Goal: Information Seeking & Learning: Learn about a topic

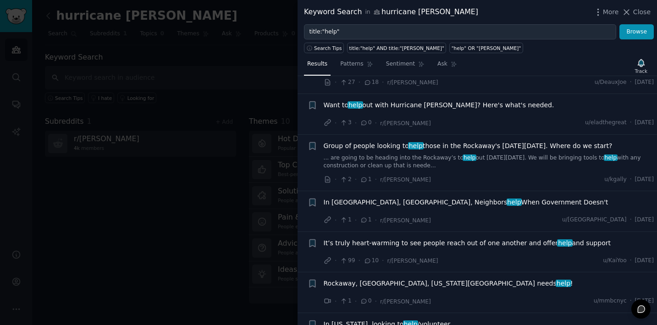
scroll to position [1491, 0]
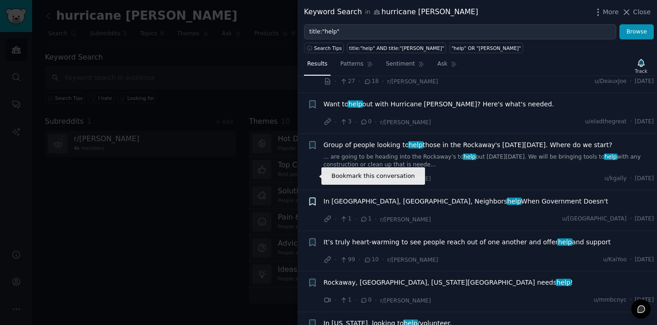
click at [312, 198] on icon "button" at bounding box center [311, 201] width 5 height 7
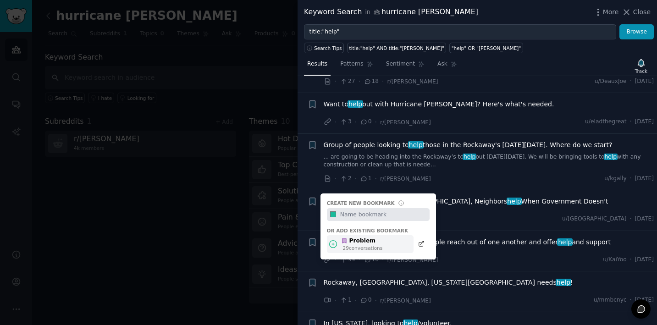
click at [363, 237] on div "Problem" at bounding box center [361, 241] width 41 height 8
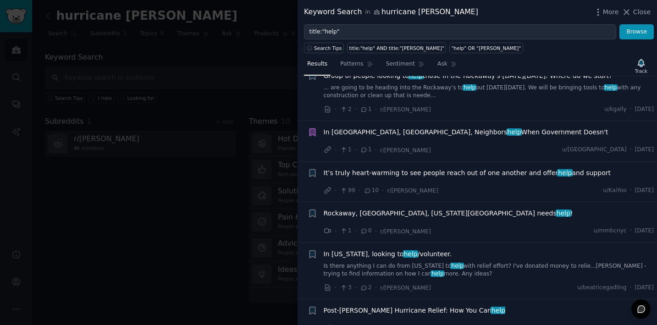
scroll to position [1562, 0]
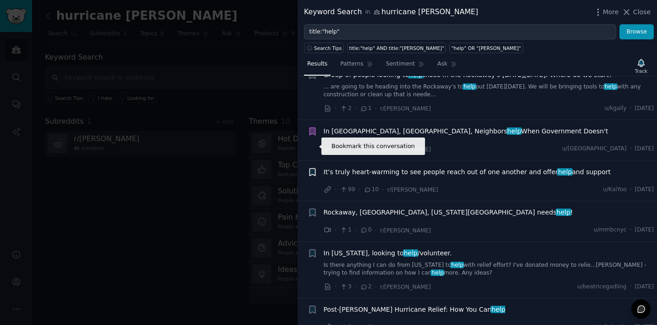
click at [313, 168] on icon "button" at bounding box center [311, 171] width 5 height 7
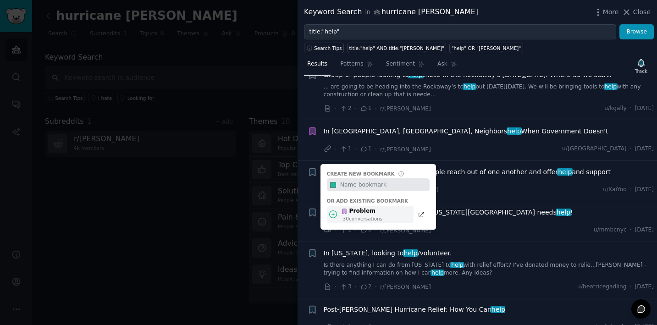
click at [358, 207] on div "Problem" at bounding box center [361, 211] width 41 height 8
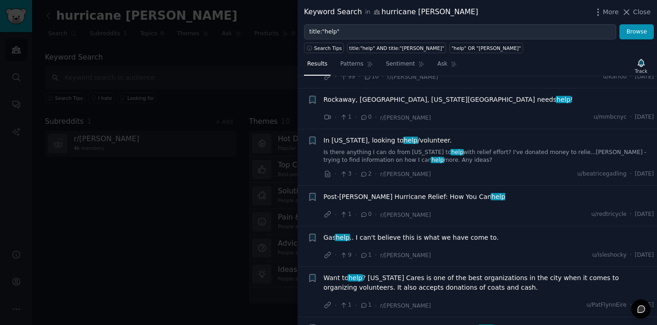
scroll to position [1682, 0]
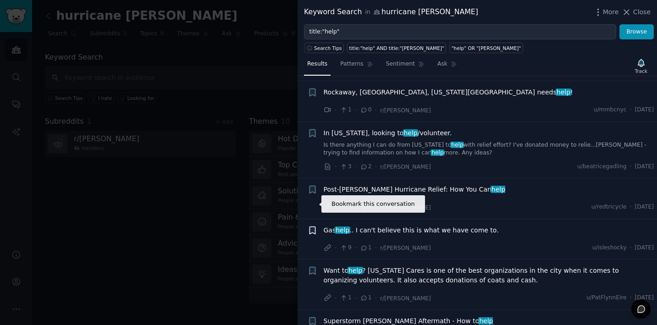
click at [313, 225] on icon "button" at bounding box center [312, 230] width 10 height 10
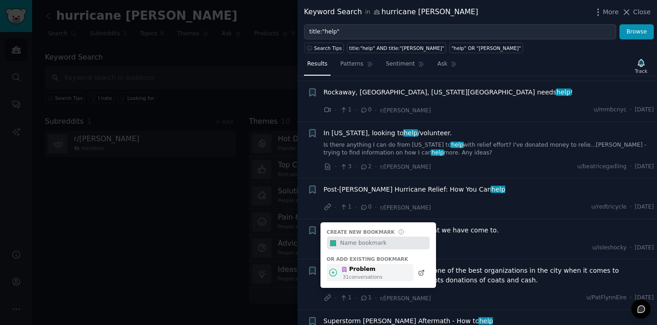
click at [349, 265] on div "Problem" at bounding box center [361, 269] width 41 height 8
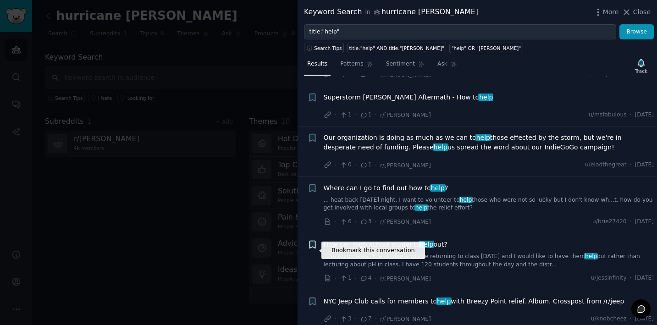
scroll to position [1906, 0]
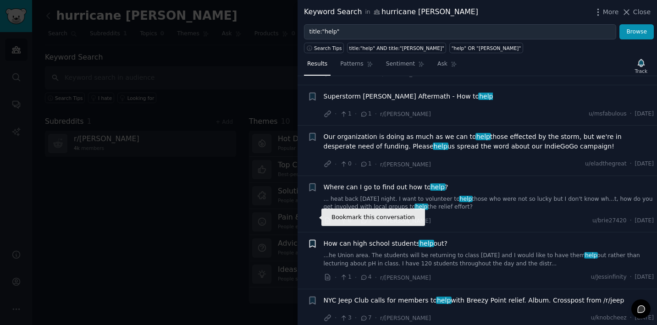
click at [311, 239] on icon "button" at bounding box center [312, 244] width 10 height 10
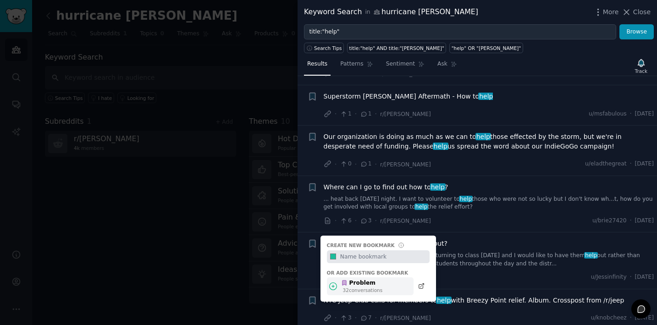
click at [343, 280] on icon at bounding box center [344, 282] width 4 height 5
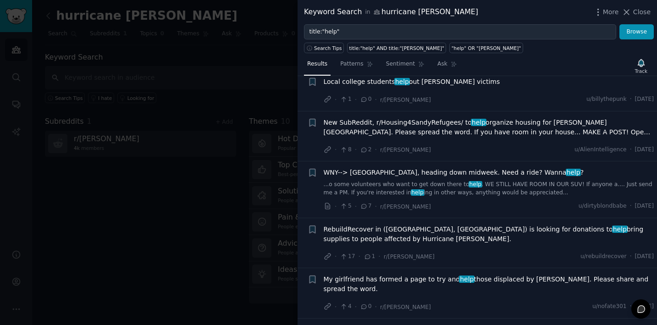
scroll to position [2166, 0]
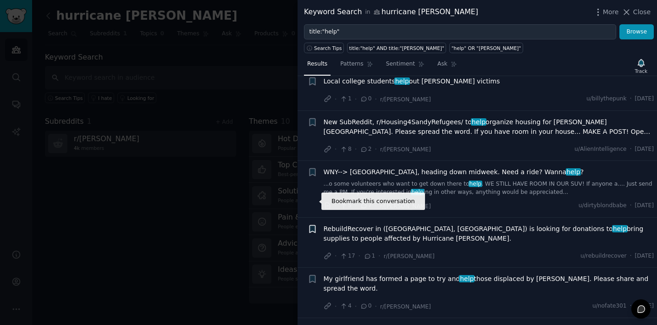
click at [308, 224] on icon "button" at bounding box center [312, 229] width 10 height 10
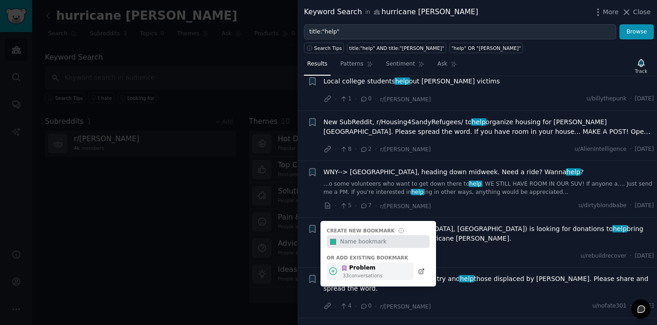
click at [345, 272] on div "33 conversation s" at bounding box center [363, 275] width 40 height 6
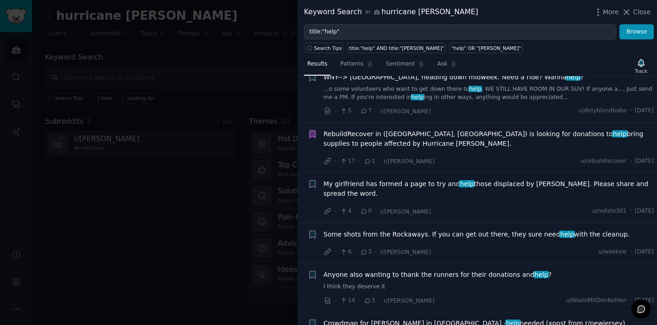
scroll to position [2264, 0]
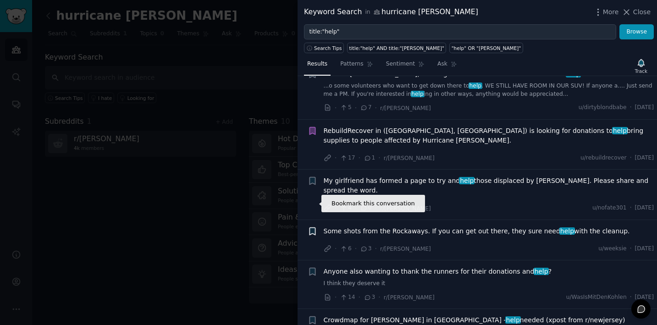
click at [311, 227] on icon "button" at bounding box center [311, 230] width 5 height 7
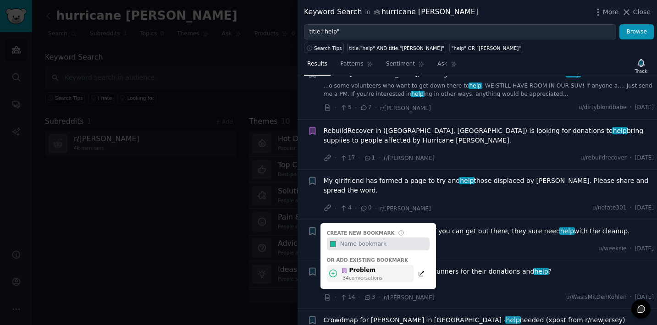
click at [341, 267] on icon at bounding box center [344, 270] width 6 height 6
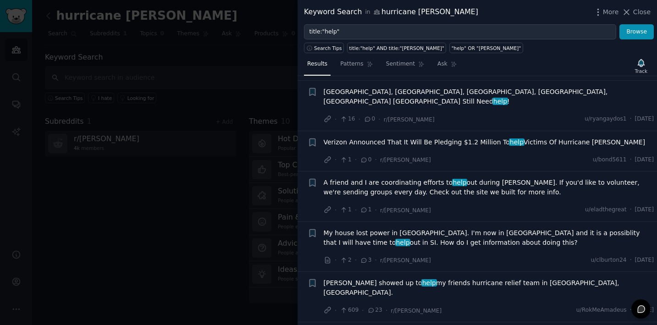
scroll to position [2606, 0]
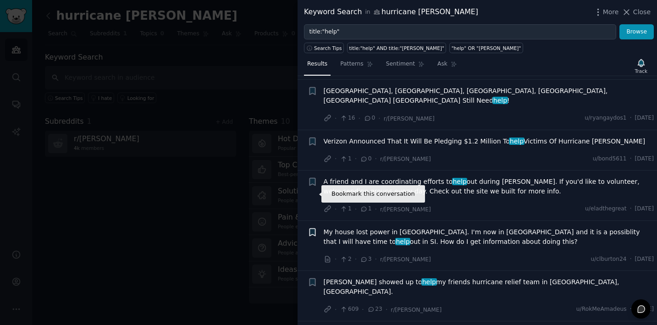
click at [313, 228] on icon "button" at bounding box center [311, 231] width 5 height 7
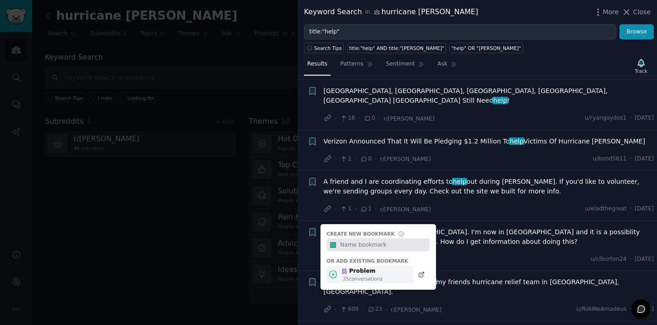
click at [352, 267] on div "Problem" at bounding box center [361, 271] width 41 height 8
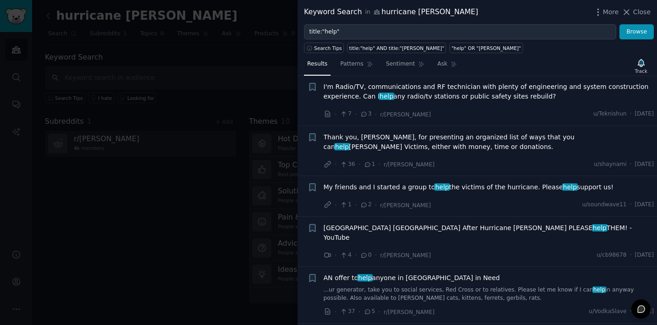
scroll to position [3012, 0]
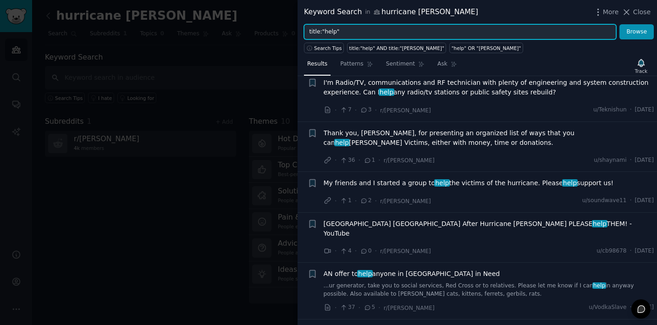
click at [342, 31] on input "title:"help"" at bounding box center [460, 32] width 312 height 16
type input "title:"[PERSON_NAME]""
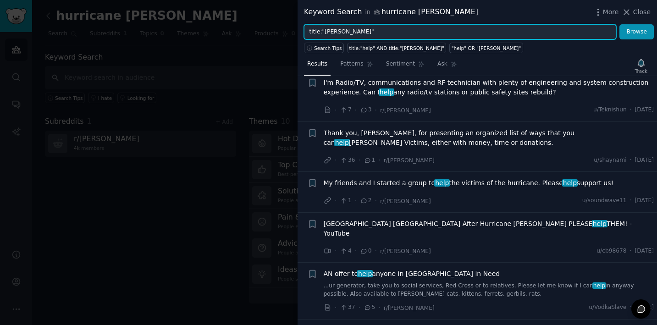
click at [636, 32] on button "Browse" at bounding box center [636, 32] width 34 height 16
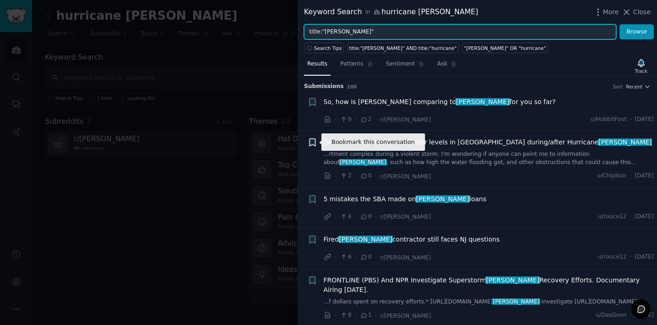
click at [313, 141] on icon "button" at bounding box center [311, 142] width 5 height 7
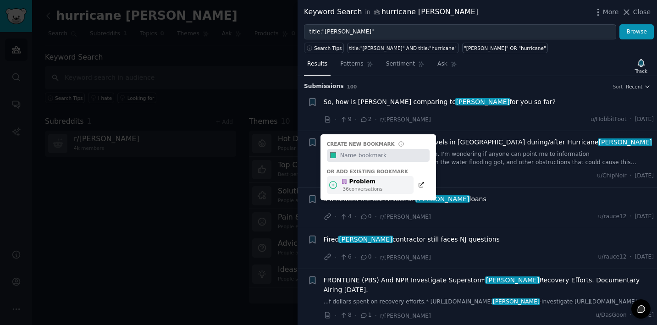
click at [359, 185] on div "Problem" at bounding box center [361, 182] width 41 height 8
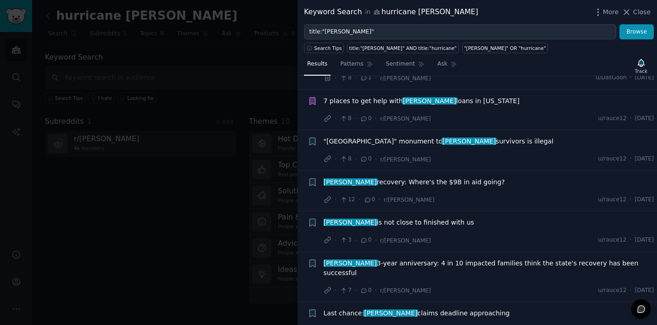
scroll to position [239, 0]
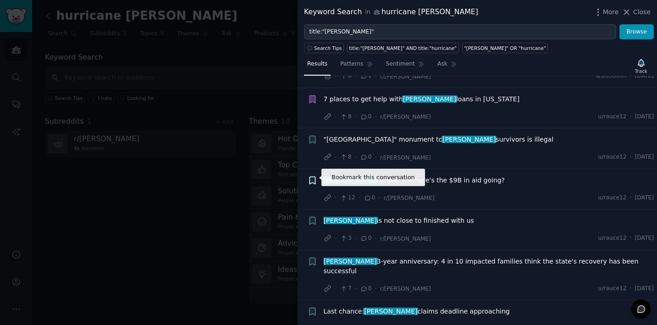
click at [313, 176] on icon "button" at bounding box center [311, 179] width 5 height 7
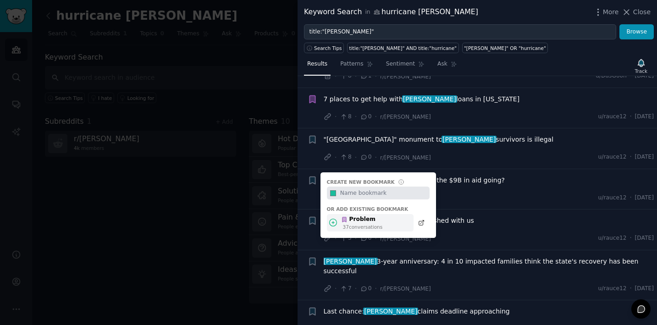
click at [356, 215] on div "Problem" at bounding box center [361, 219] width 41 height 8
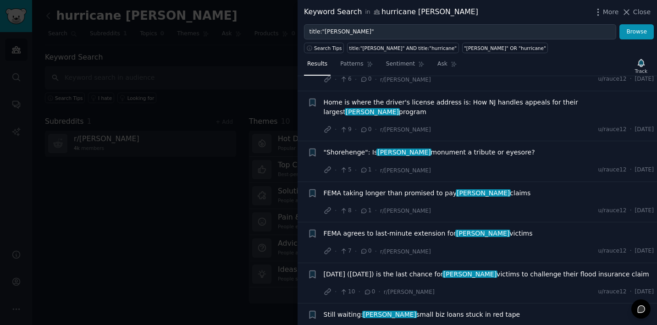
scroll to position [492, 0]
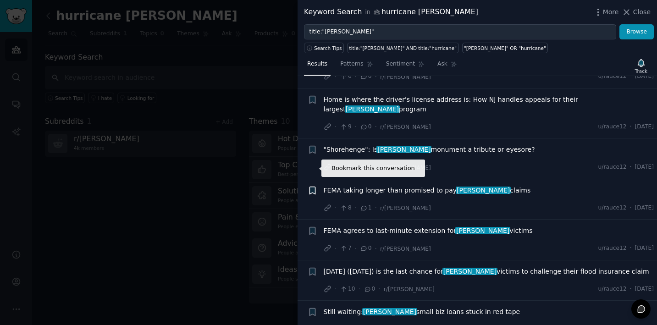
click at [309, 186] on icon "button" at bounding box center [311, 189] width 5 height 7
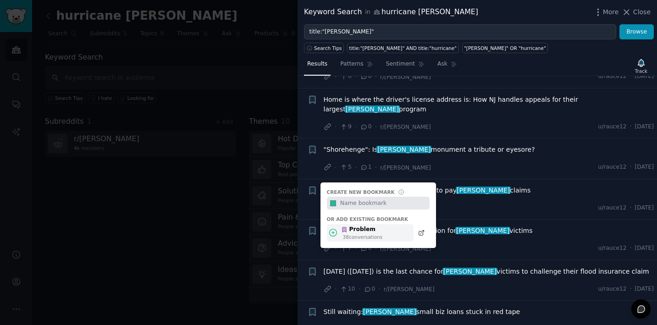
click at [352, 234] on div "38 conversation s" at bounding box center [363, 237] width 40 height 6
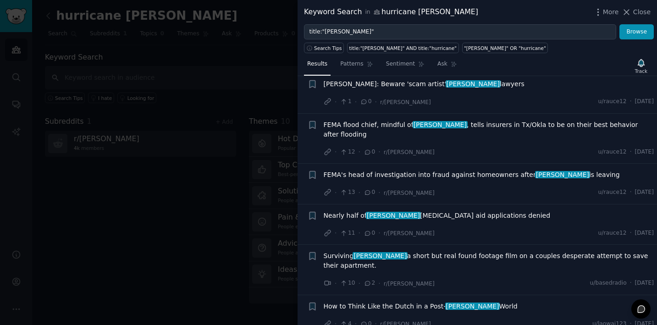
scroll to position [1073, 0]
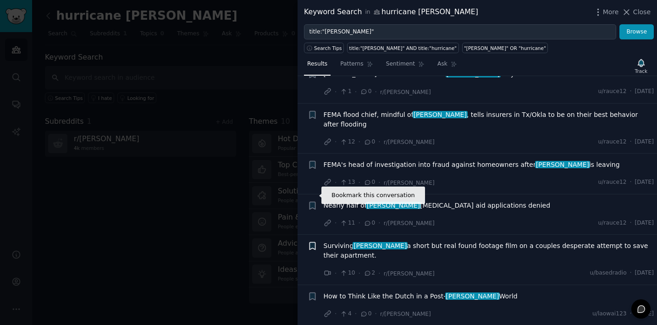
click at [314, 242] on icon "button" at bounding box center [311, 245] width 5 height 7
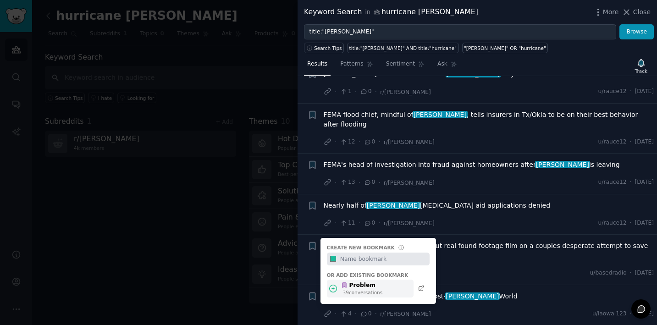
click at [363, 281] on div "Problem" at bounding box center [361, 285] width 41 height 8
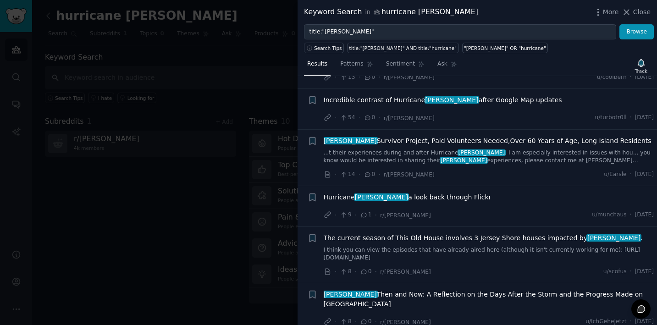
scroll to position [1407, 0]
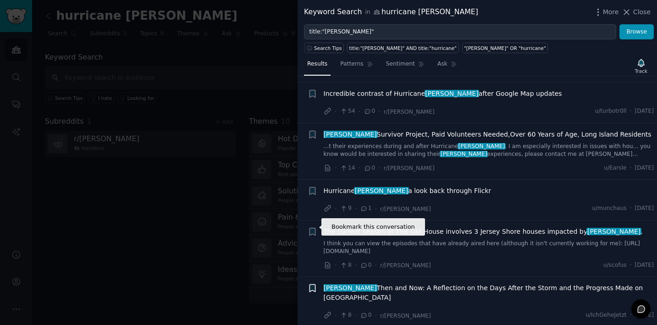
click at [313, 285] on icon "button" at bounding box center [311, 288] width 5 height 7
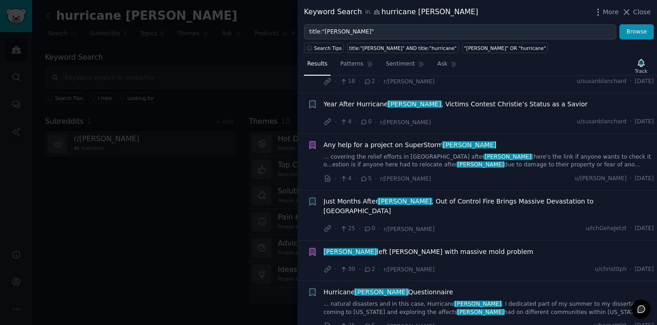
scroll to position [1685, 0]
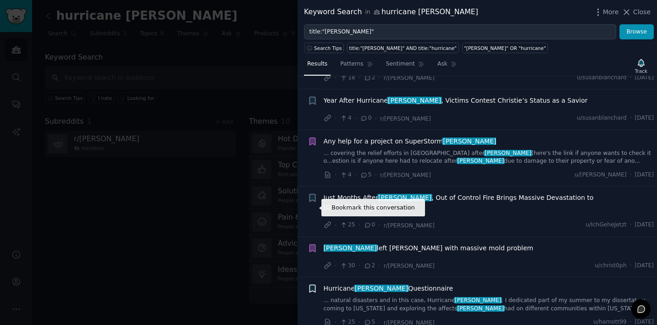
click at [313, 285] on icon "button" at bounding box center [311, 288] width 5 height 7
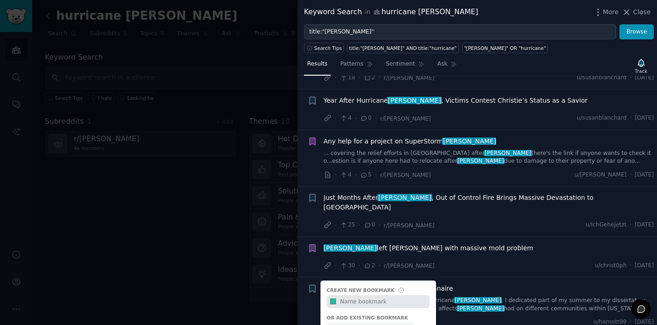
click at [382, 322] on div "Problem 41 conversation s" at bounding box center [370, 331] width 87 height 18
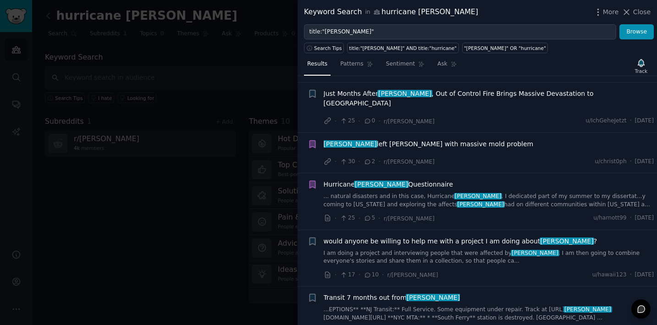
scroll to position [1791, 0]
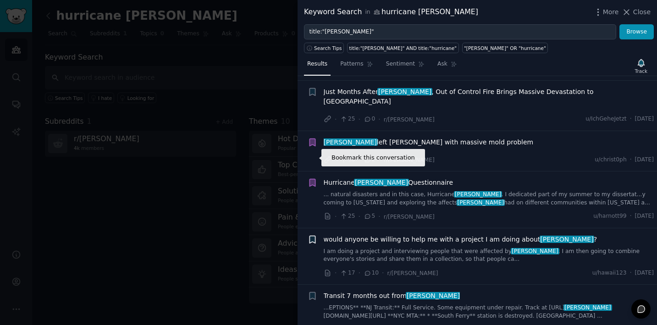
click at [310, 236] on icon "button" at bounding box center [311, 239] width 5 height 7
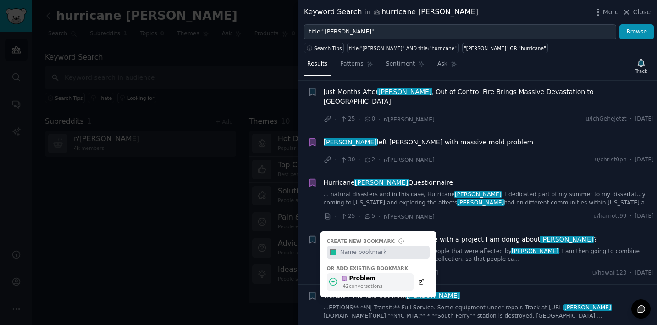
click at [357, 274] on div "Problem" at bounding box center [361, 278] width 41 height 8
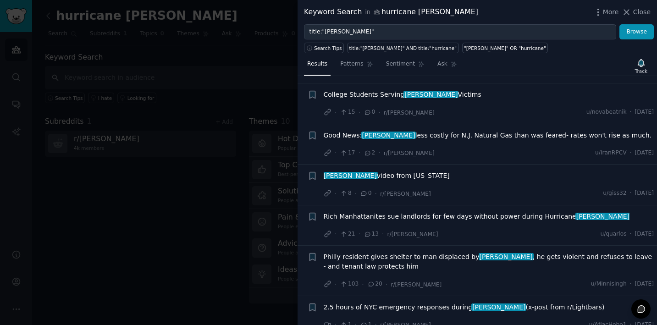
scroll to position [3027, 0]
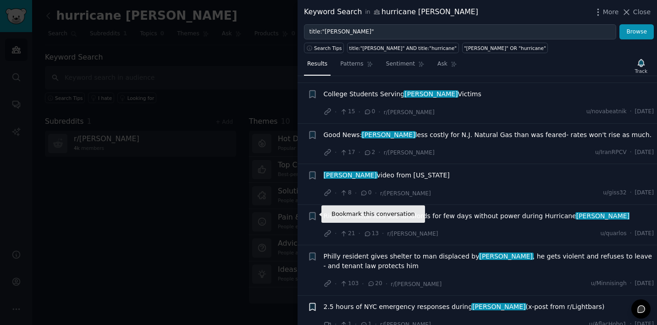
click at [311, 303] on icon "button" at bounding box center [311, 306] width 5 height 7
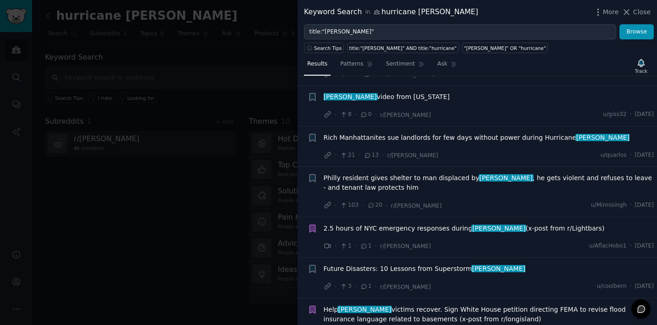
scroll to position [3116, 0]
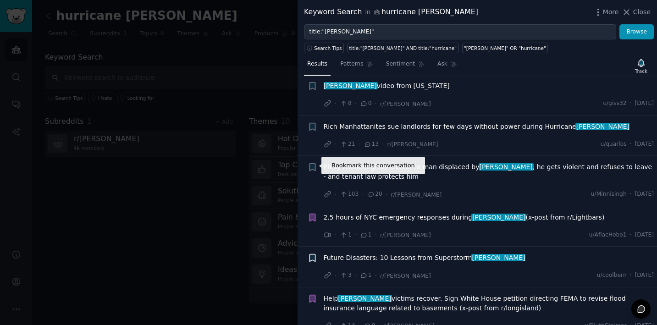
click at [313, 254] on icon "button" at bounding box center [311, 257] width 5 height 7
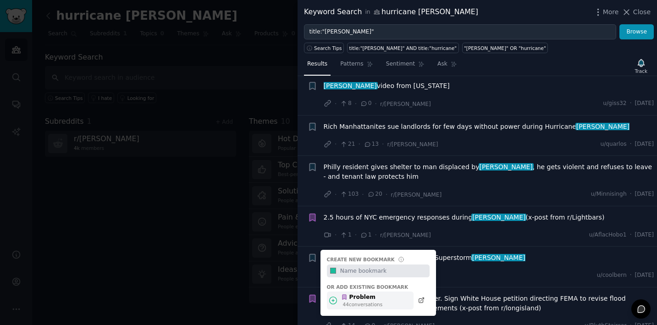
click at [350, 293] on div "Problem" at bounding box center [361, 297] width 41 height 8
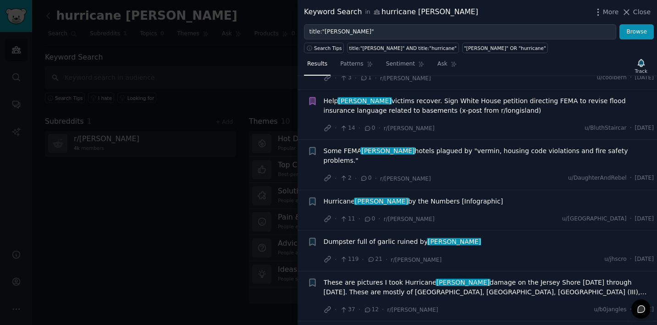
scroll to position [3317, 0]
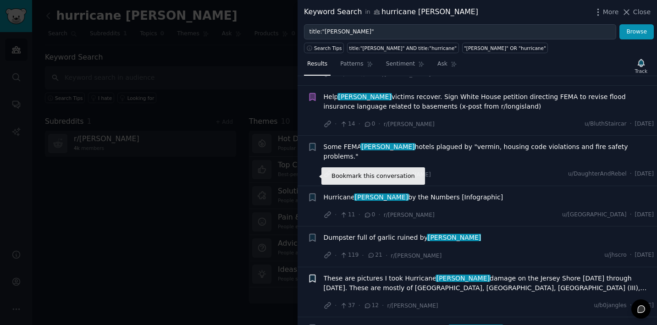
click at [312, 274] on icon "button" at bounding box center [312, 279] width 10 height 10
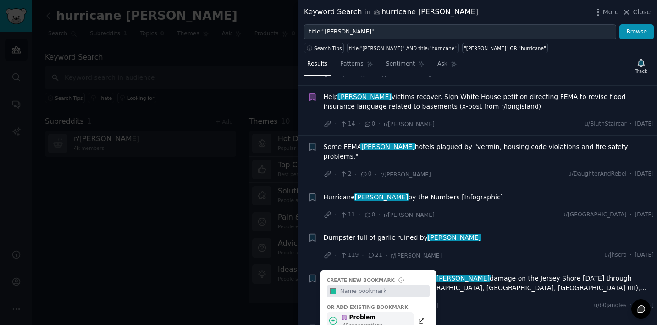
click at [362, 313] on div "Problem" at bounding box center [361, 317] width 41 height 8
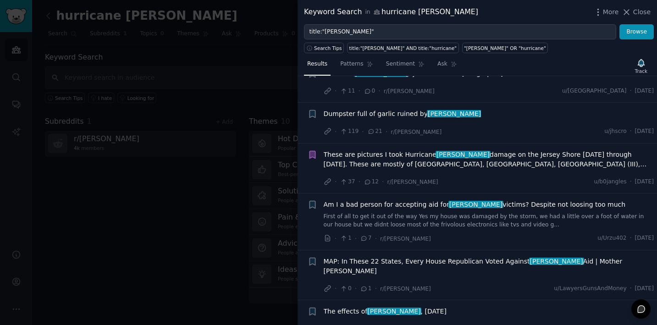
scroll to position [3457, 0]
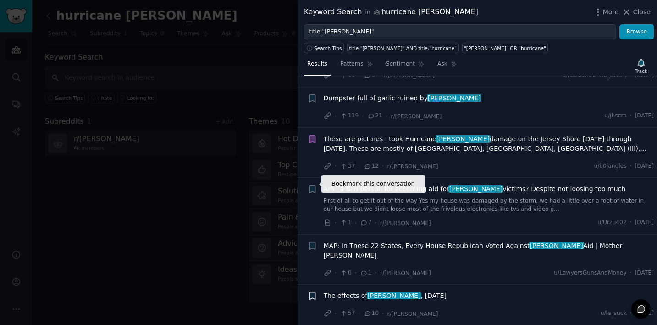
click at [312, 292] on icon "button" at bounding box center [311, 295] width 5 height 7
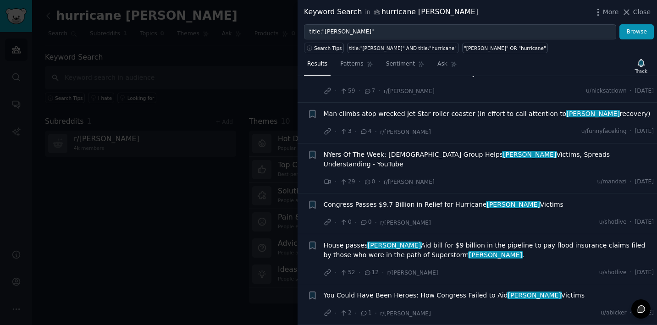
scroll to position [4082, 0]
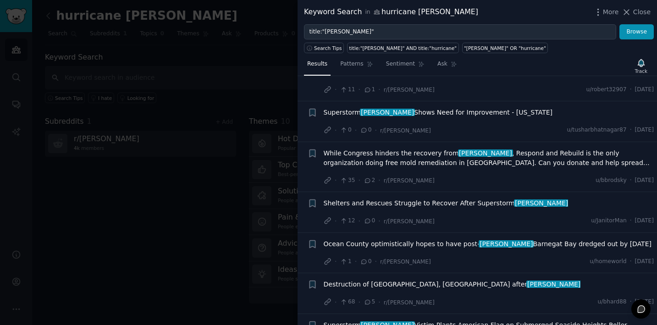
scroll to position [3819, 0]
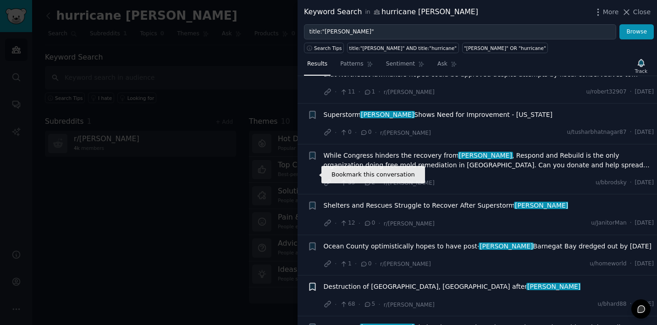
click at [310, 283] on icon "button" at bounding box center [311, 286] width 5 height 7
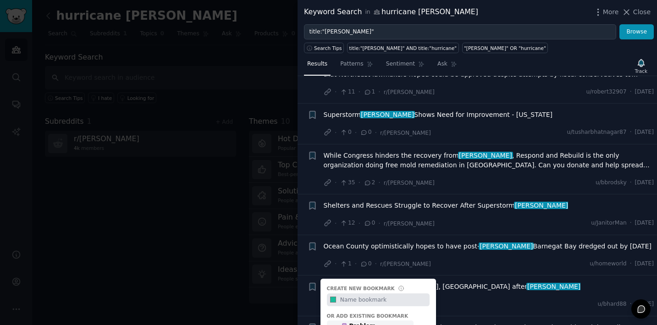
click at [337, 324] on icon at bounding box center [333, 329] width 10 height 10
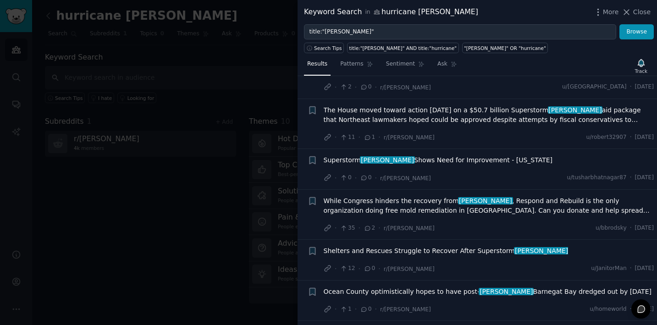
scroll to position [3772, 0]
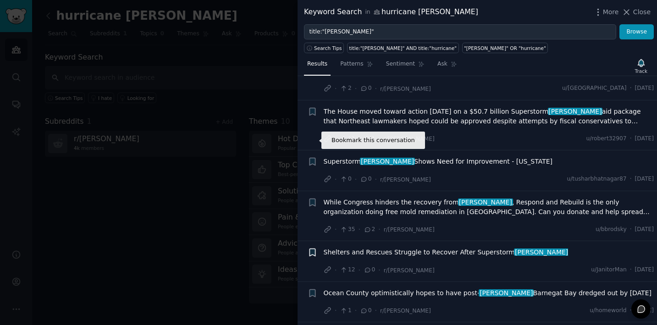
click at [312, 249] on icon "button" at bounding box center [311, 252] width 5 height 7
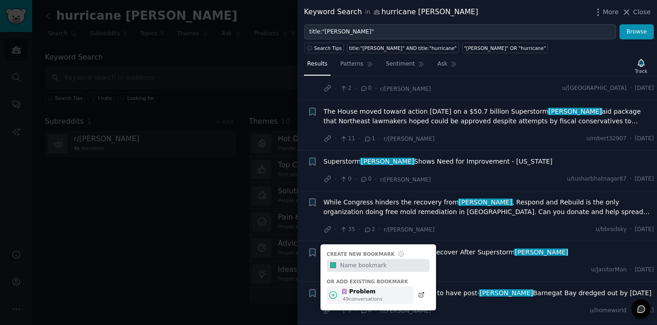
click at [344, 288] on icon at bounding box center [344, 291] width 6 height 6
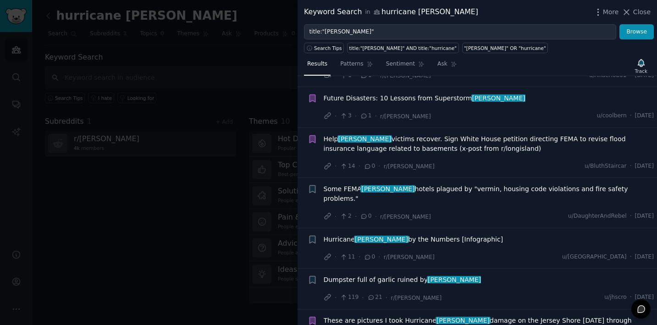
scroll to position [3275, 0]
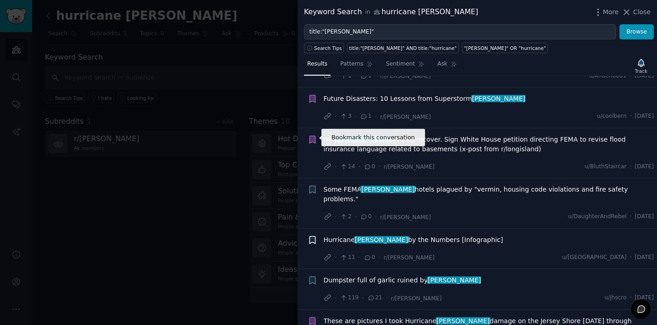
click at [309, 236] on icon "button" at bounding box center [311, 239] width 5 height 7
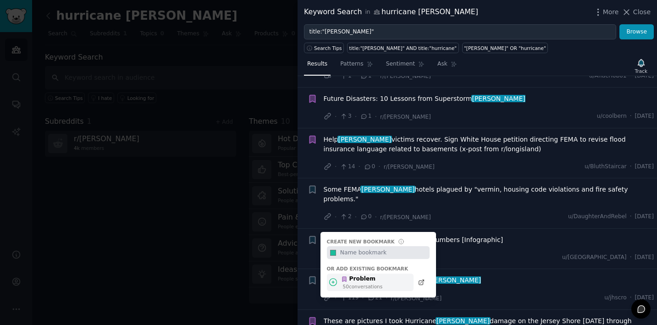
click at [365, 275] on div "Problem" at bounding box center [361, 279] width 41 height 8
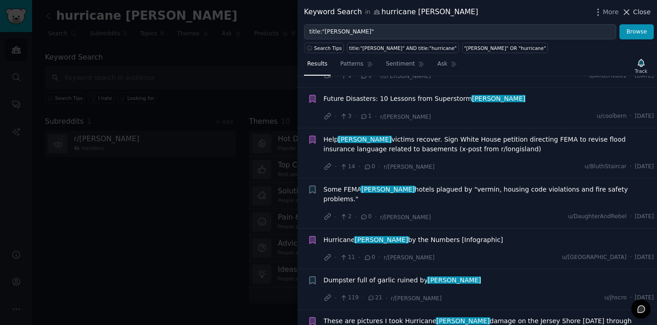
click at [636, 9] on span "Close" at bounding box center [641, 12] width 17 height 10
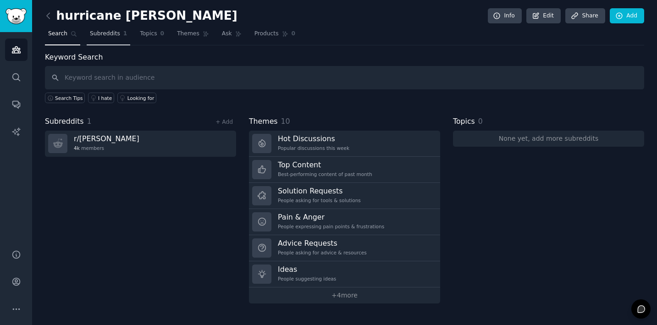
click at [102, 30] on span "Subreddits" at bounding box center [105, 34] width 30 height 8
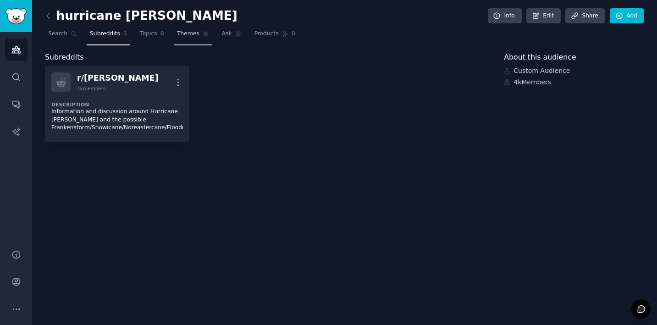
click at [191, 32] on span "Themes" at bounding box center [188, 34] width 22 height 8
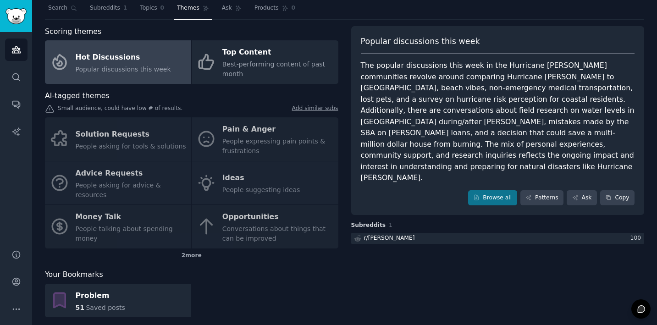
scroll to position [25, 0]
click at [247, 129] on div "Solution Requests People asking for tools & solutions Pain & Anger People expre…" at bounding box center [191, 183] width 293 height 131
click at [245, 127] on div "Solution Requests People asking for tools & solutions Pain & Anger People expre…" at bounding box center [191, 183] width 293 height 131
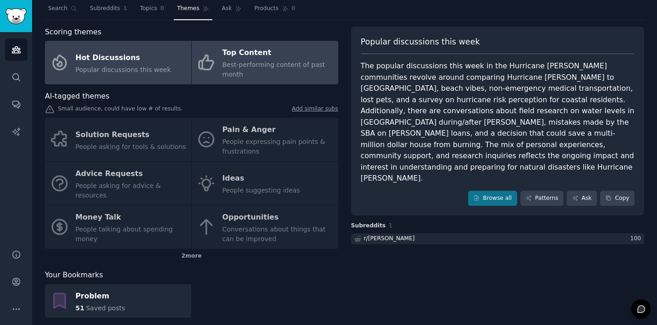
click at [258, 61] on span "Best-performing content of past month" at bounding box center [273, 69] width 103 height 17
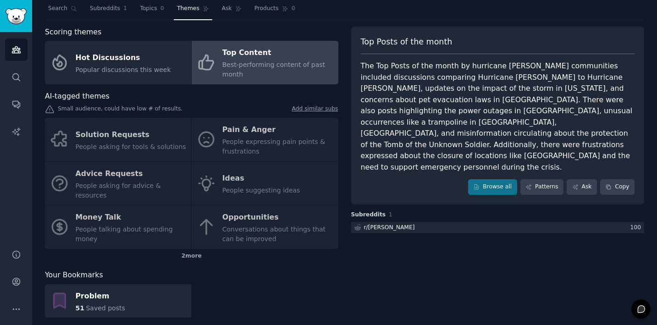
click at [235, 131] on div "Solution Requests People asking for tools & solutions Pain & Anger People expre…" at bounding box center [191, 183] width 293 height 131
click at [213, 136] on div "Solution Requests People asking for tools & solutions Pain & Anger People expre…" at bounding box center [191, 183] width 293 height 131
click at [191, 249] on div "2 more" at bounding box center [191, 256] width 293 height 15
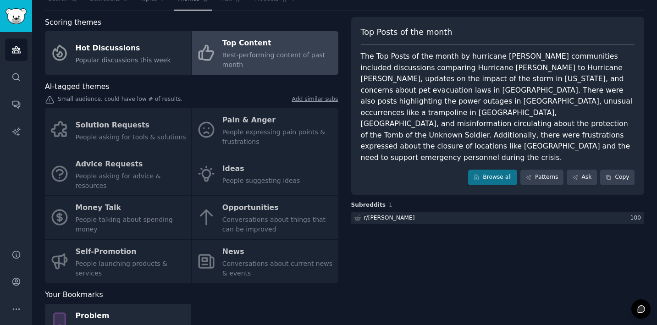
scroll to position [32, 0]
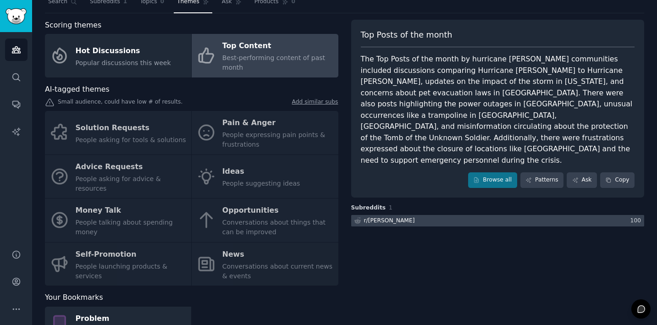
click at [401, 215] on div at bounding box center [497, 220] width 293 height 11
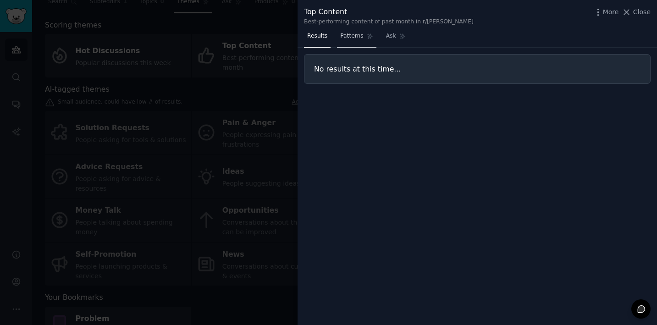
click at [358, 38] on span "Patterns" at bounding box center [351, 36] width 23 height 8
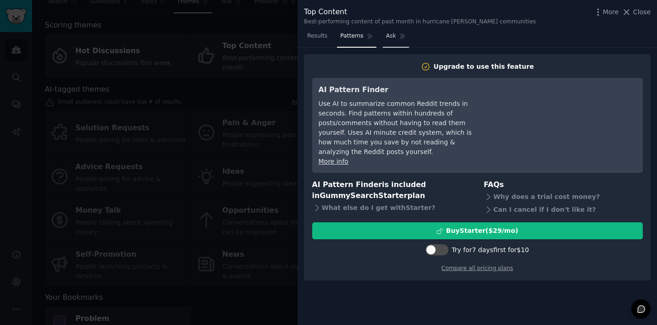
click at [396, 41] on link "Ask" at bounding box center [396, 38] width 26 height 19
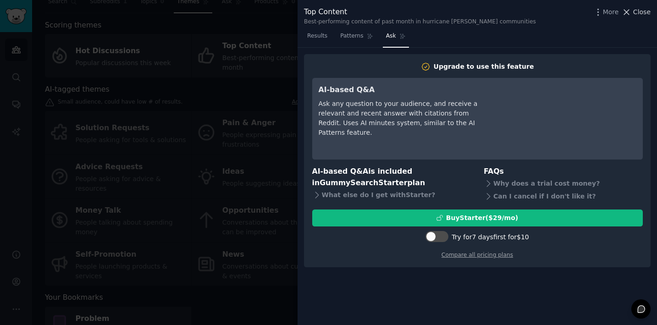
click at [638, 16] on span "Close" at bounding box center [641, 12] width 17 height 10
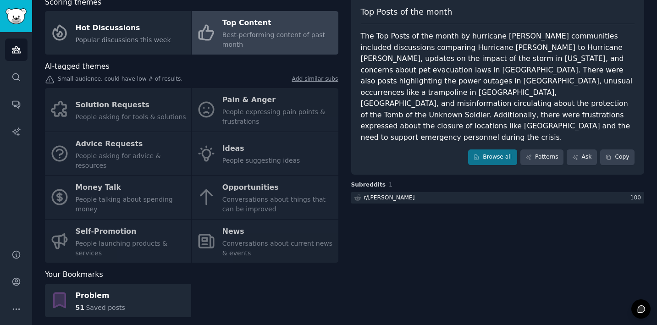
scroll to position [55, 0]
click at [18, 129] on icon "Sidebar" at bounding box center [16, 131] width 8 height 8
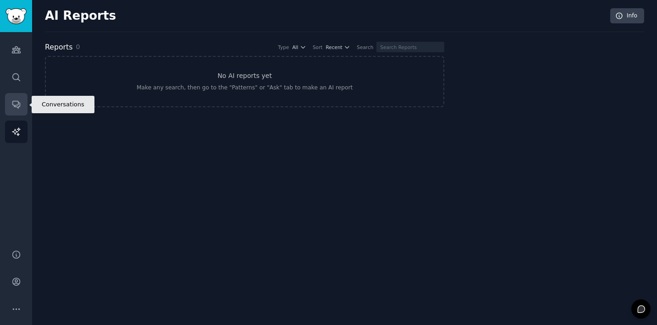
click at [21, 106] on link "Conversations" at bounding box center [16, 104] width 22 height 22
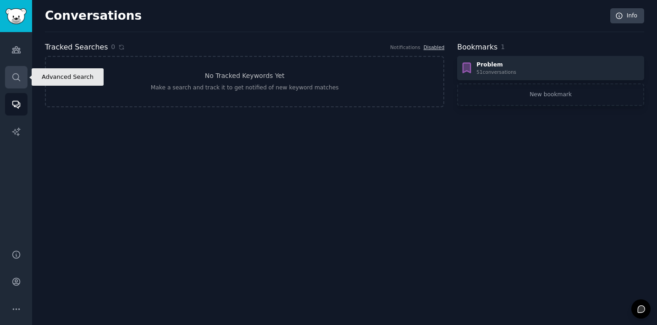
click at [21, 78] on link "Search" at bounding box center [16, 77] width 22 height 22
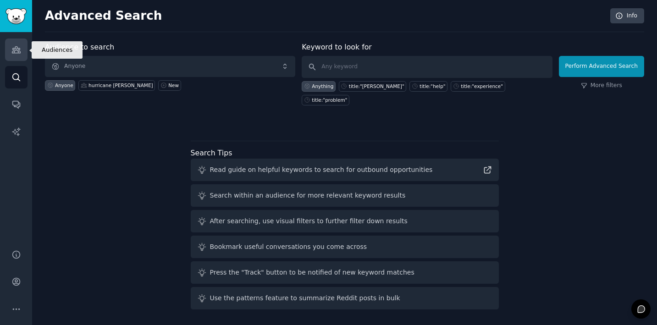
click at [17, 59] on link "Audiences" at bounding box center [16, 49] width 22 height 22
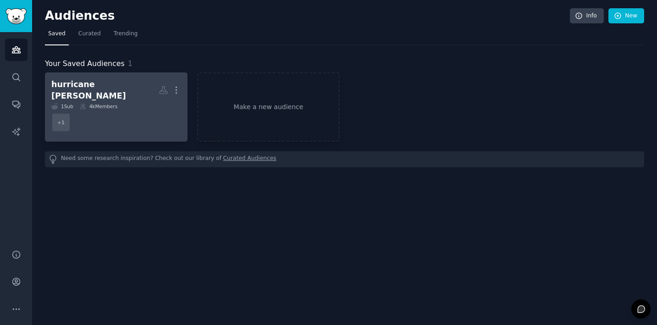
click at [123, 85] on h2 "hurricane [PERSON_NAME] More" at bounding box center [116, 90] width 130 height 22
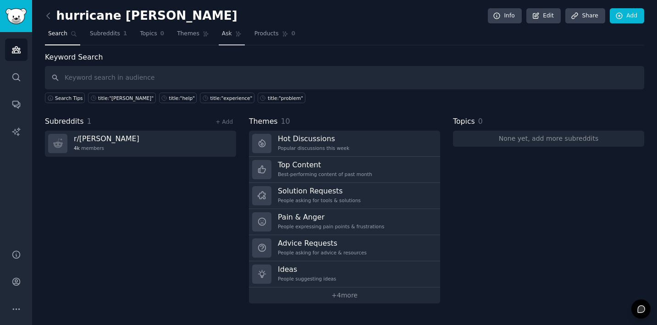
click at [227, 40] on link "Ask" at bounding box center [232, 36] width 26 height 19
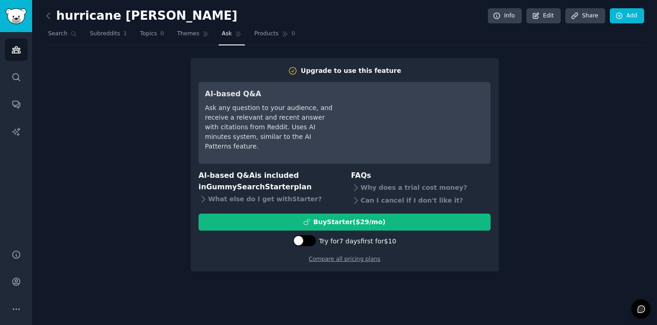
click at [310, 240] on div at bounding box center [309, 240] width 5 height 5
checkbox input "true"
click at [71, 33] on icon at bounding box center [73, 34] width 5 height 5
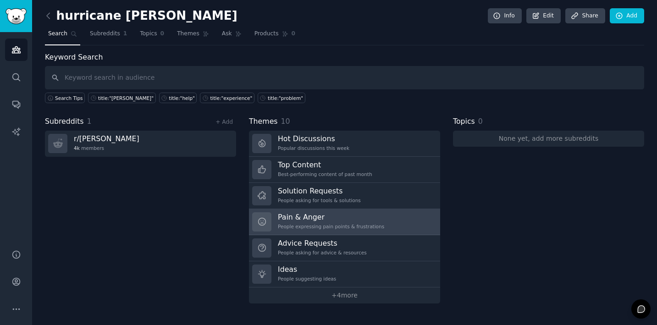
click at [313, 225] on div "People expressing pain points & frustrations" at bounding box center [331, 226] width 106 height 6
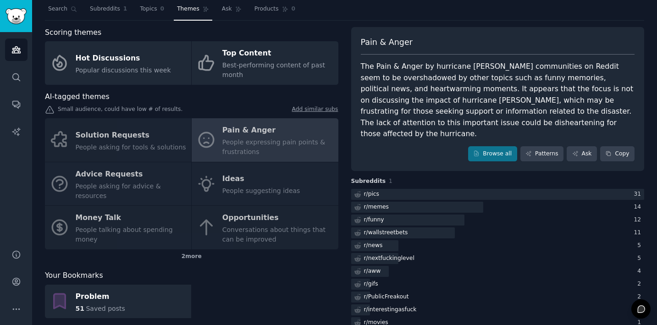
scroll to position [20, 0]
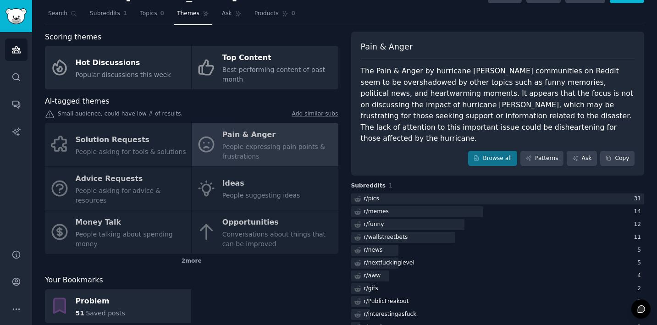
click at [256, 185] on div "Solution Requests People asking for tools & solutions Pain & Anger People expre…" at bounding box center [191, 188] width 293 height 131
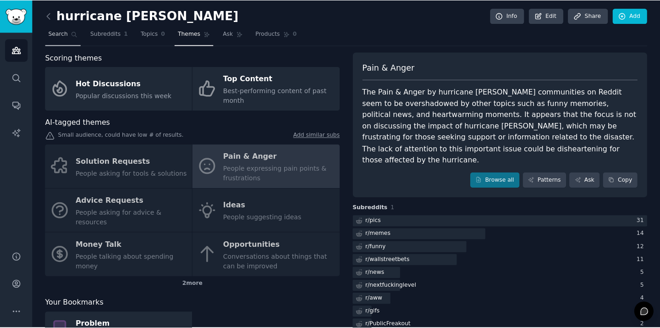
scroll to position [0, 0]
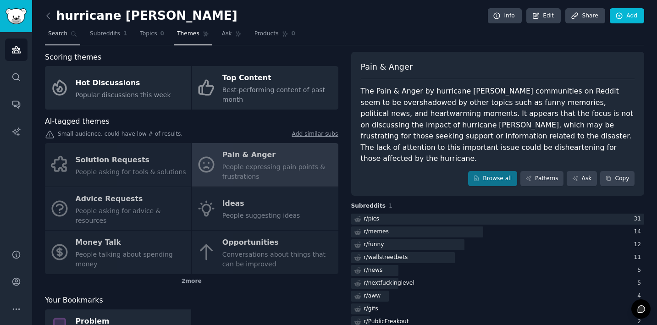
click at [63, 32] on span "Search" at bounding box center [57, 34] width 19 height 8
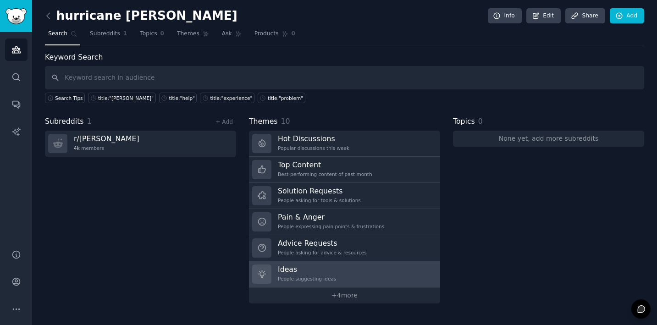
click at [317, 268] on h3 "Ideas" at bounding box center [307, 269] width 58 height 10
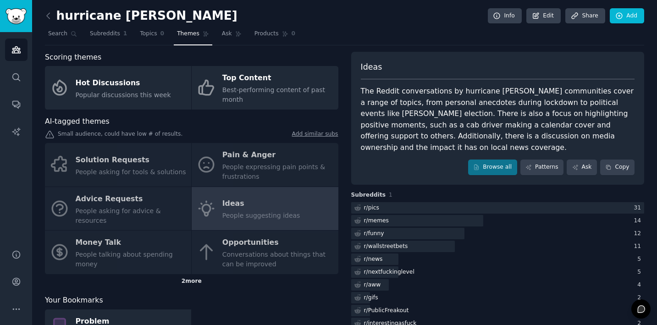
click at [193, 274] on div "2 more" at bounding box center [191, 281] width 293 height 15
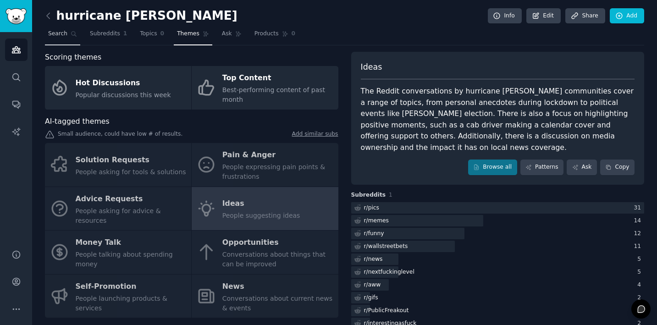
click at [72, 31] on icon at bounding box center [74, 34] width 6 height 6
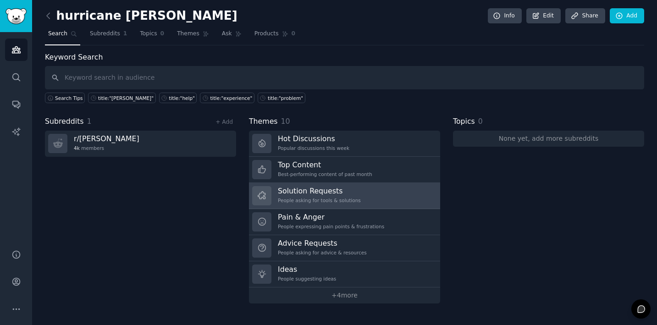
click at [311, 202] on div "People asking for tools & solutions" at bounding box center [319, 200] width 83 height 6
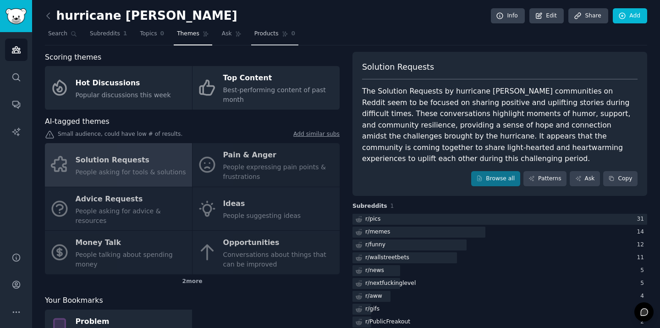
click at [273, 33] on span "Products" at bounding box center [266, 34] width 24 height 8
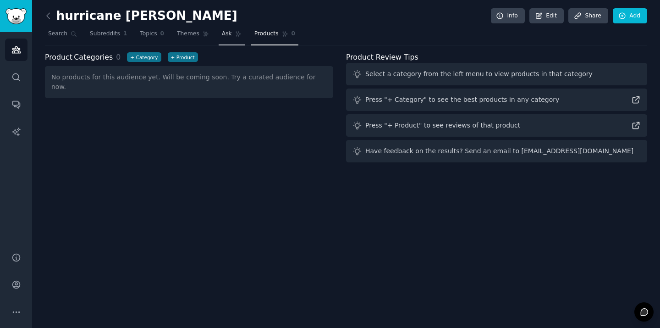
click at [226, 35] on span "Ask" at bounding box center [227, 34] width 10 height 8
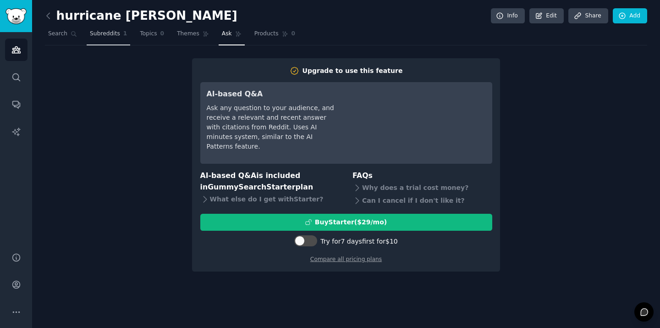
click at [108, 35] on span "Subreddits" at bounding box center [105, 34] width 30 height 8
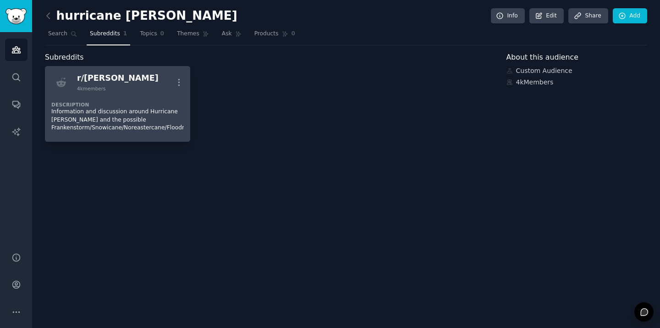
click at [101, 78] on div "r/ [PERSON_NAME]" at bounding box center [118, 77] width 82 height 11
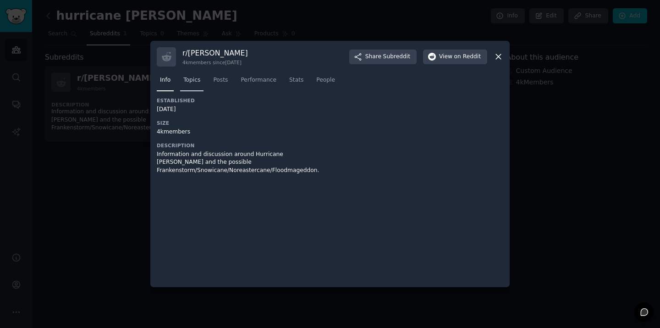
click at [196, 79] on span "Topics" at bounding box center [191, 80] width 17 height 8
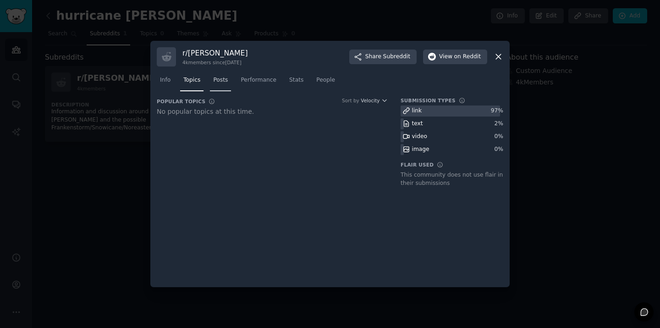
click at [222, 79] on span "Posts" at bounding box center [220, 80] width 15 height 8
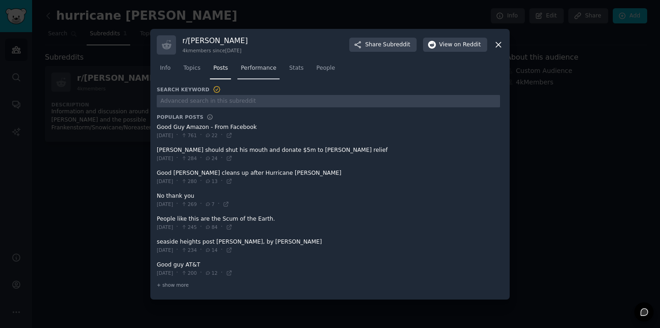
click at [260, 71] on span "Performance" at bounding box center [259, 68] width 36 height 8
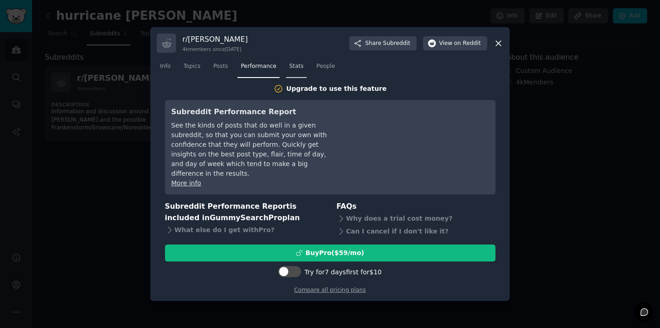
click at [300, 71] on span "Stats" at bounding box center [296, 66] width 14 height 8
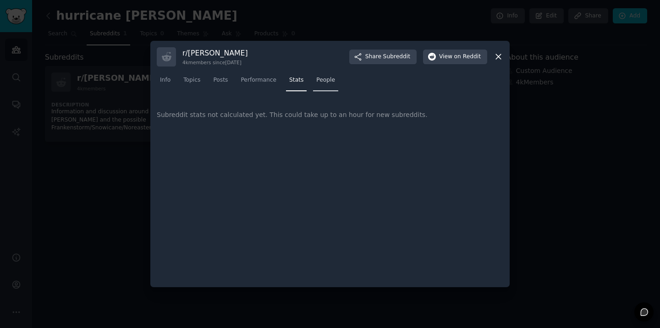
click at [324, 82] on span "People" at bounding box center [325, 80] width 19 height 8
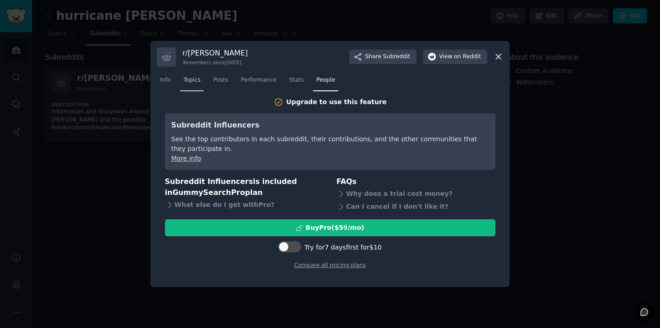
click at [190, 77] on span "Topics" at bounding box center [191, 80] width 17 height 8
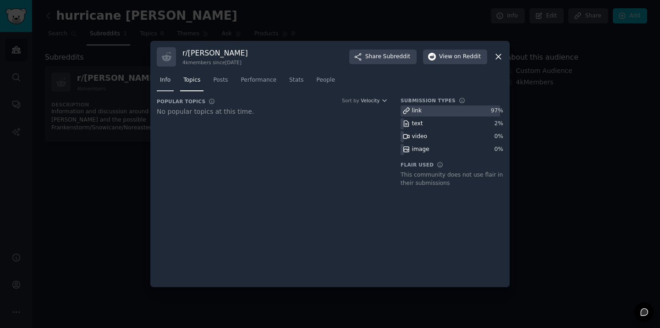
click at [173, 82] on link "Info" at bounding box center [165, 82] width 17 height 19
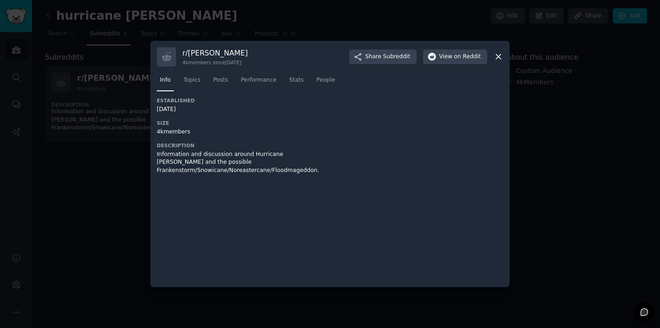
click at [501, 61] on icon at bounding box center [498, 57] width 10 height 10
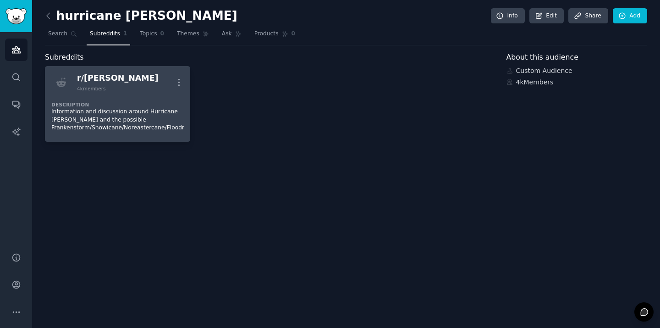
click at [137, 88] on div "r/ [PERSON_NAME] 4k members More" at bounding box center [117, 81] width 132 height 19
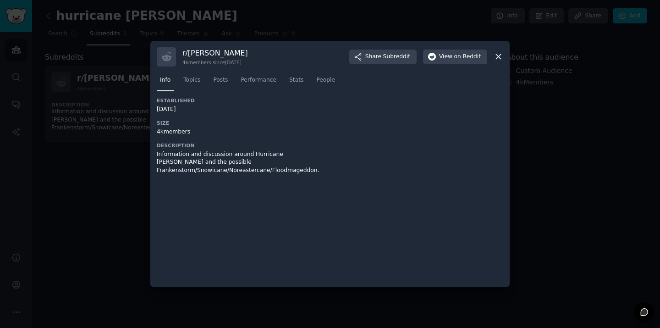
click at [498, 54] on icon at bounding box center [498, 57] width 10 height 10
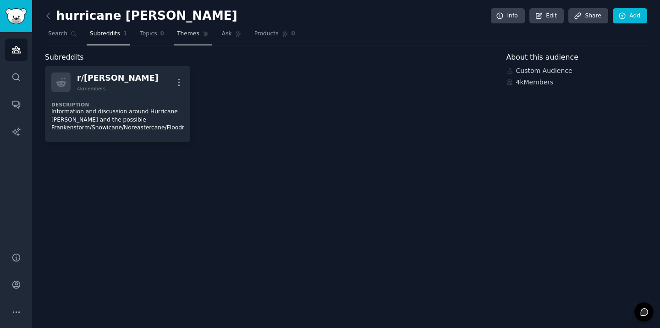
click at [197, 34] on link "Themes" at bounding box center [193, 36] width 38 height 19
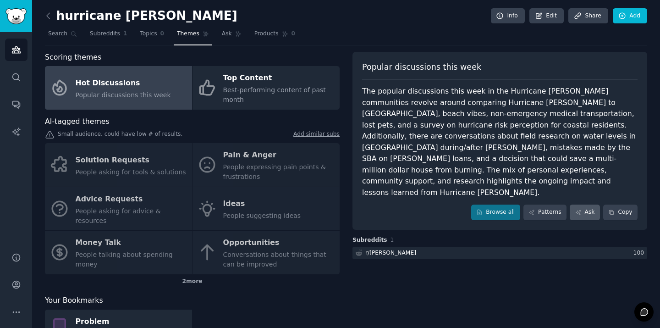
click at [586, 204] on link "Ask" at bounding box center [585, 212] width 30 height 16
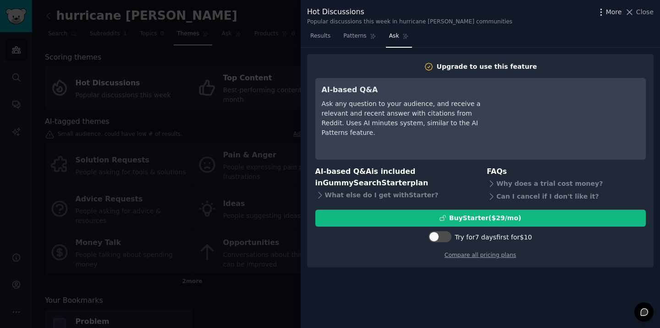
click at [615, 16] on span "More" at bounding box center [614, 12] width 16 height 10
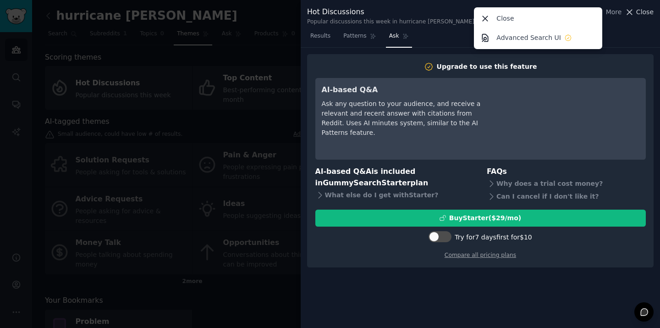
click at [641, 14] on span "Close" at bounding box center [644, 12] width 17 height 10
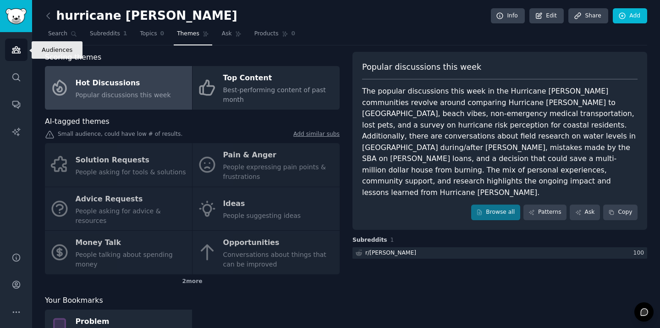
click at [19, 52] on icon "Sidebar" at bounding box center [16, 50] width 10 height 10
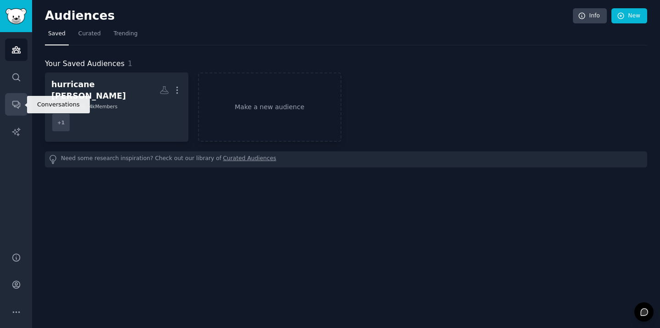
click at [22, 97] on link "Conversations" at bounding box center [16, 104] width 22 height 22
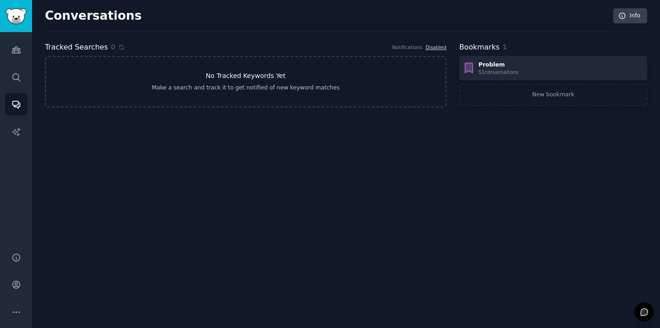
click at [235, 91] on div "Make a search and track it to get notified of new keyword matches" at bounding box center [246, 88] width 188 height 8
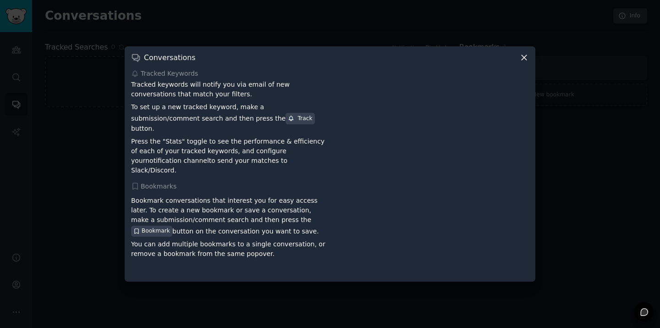
click at [524, 60] on icon at bounding box center [523, 57] width 5 height 5
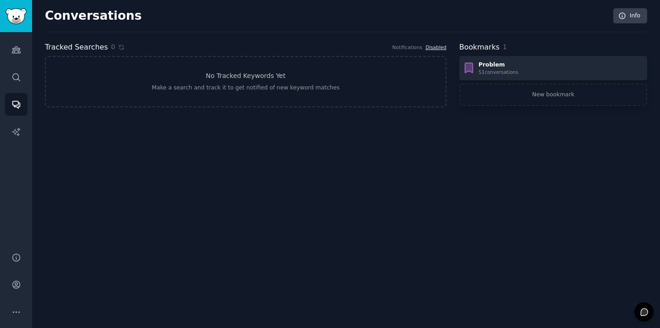
click at [439, 47] on link "Disabled" at bounding box center [435, 46] width 21 height 5
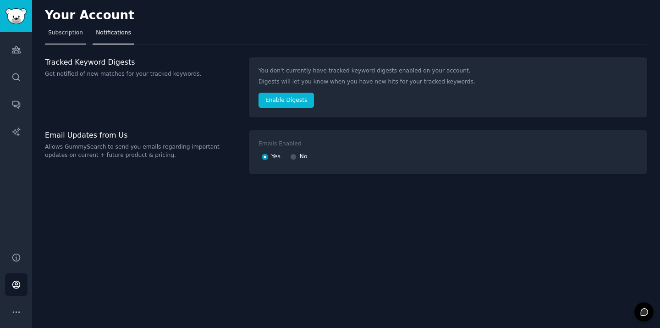
click at [76, 36] on span "Subscription" at bounding box center [65, 33] width 35 height 8
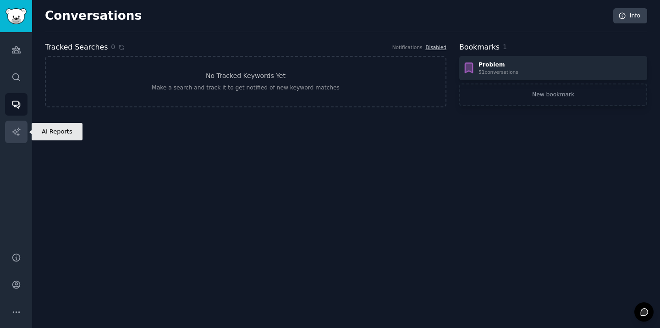
click at [19, 127] on icon "Sidebar" at bounding box center [16, 132] width 10 height 10
